Goal: Information Seeking & Learning: Find specific fact

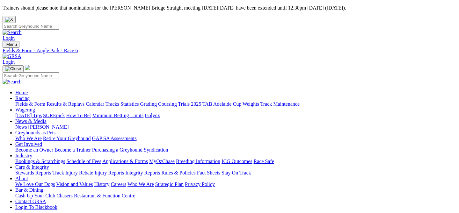
click at [15, 35] on link "Login" at bounding box center [9, 37] width 12 height 5
type input "shonah@shonahlee.com"
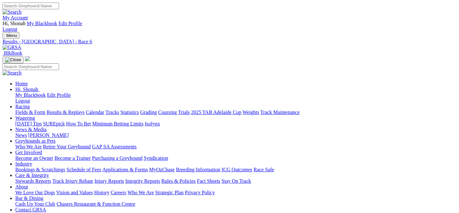
click at [28, 15] on link "My Account" at bounding box center [16, 17] width 26 height 5
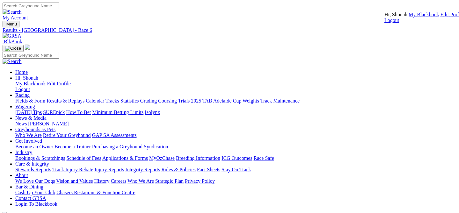
click at [28, 15] on link "My Account" at bounding box center [16, 17] width 26 height 5
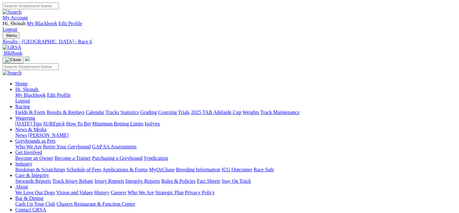
click at [59, 6] on input "Search" at bounding box center [31, 6] width 56 height 7
type input "Miss Believer"
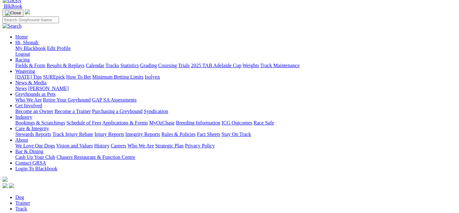
scroll to position [48, 0]
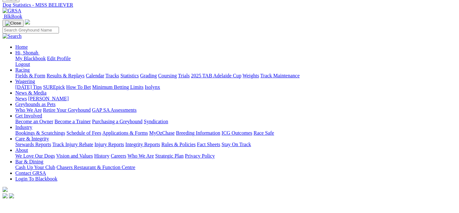
scroll to position [33, 0]
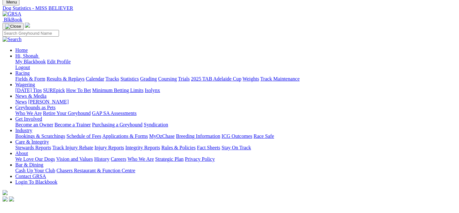
click at [3, 208] on img at bounding box center [3, 208] width 0 height 0
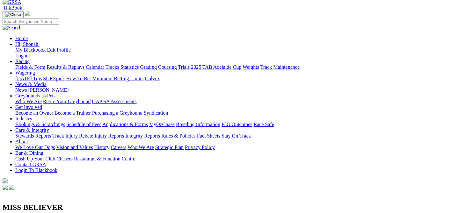
scroll to position [47, 0]
